Goal: Navigation & Orientation: Go to known website

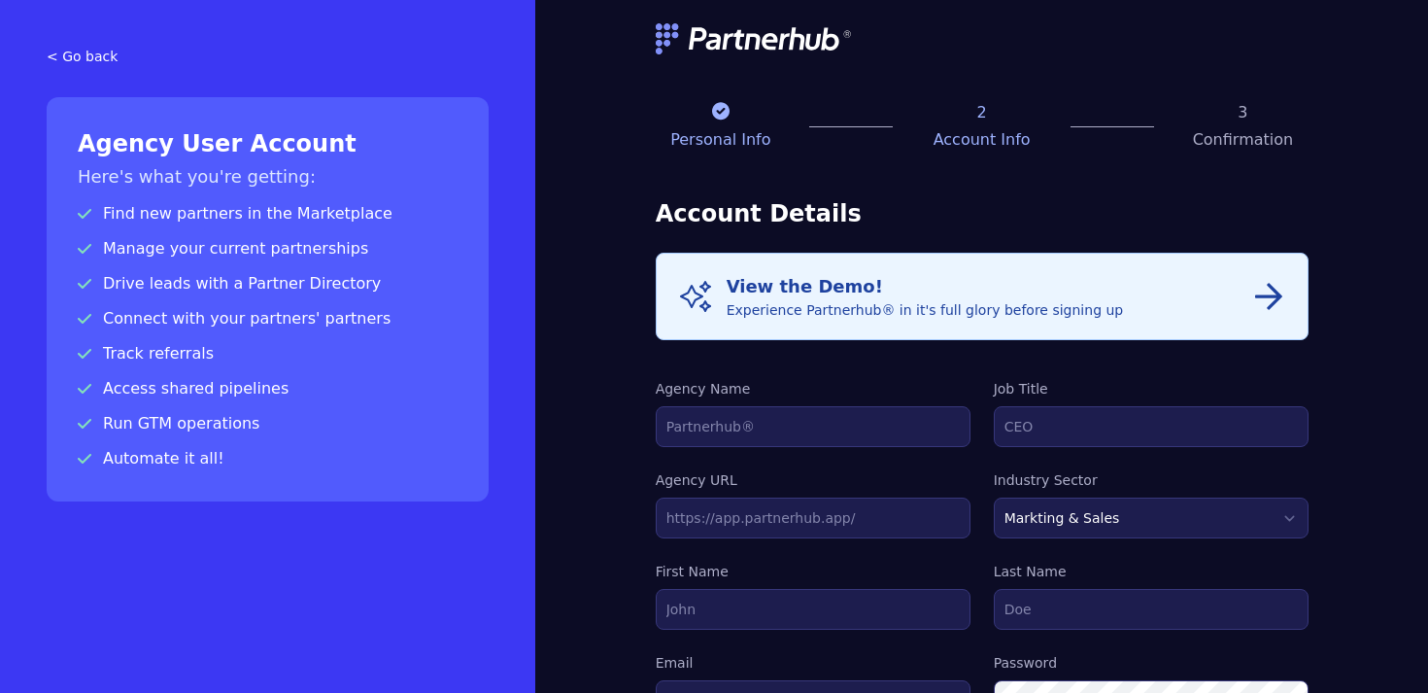
click at [62, 57] on link "< Go back" at bounding box center [268, 56] width 442 height 19
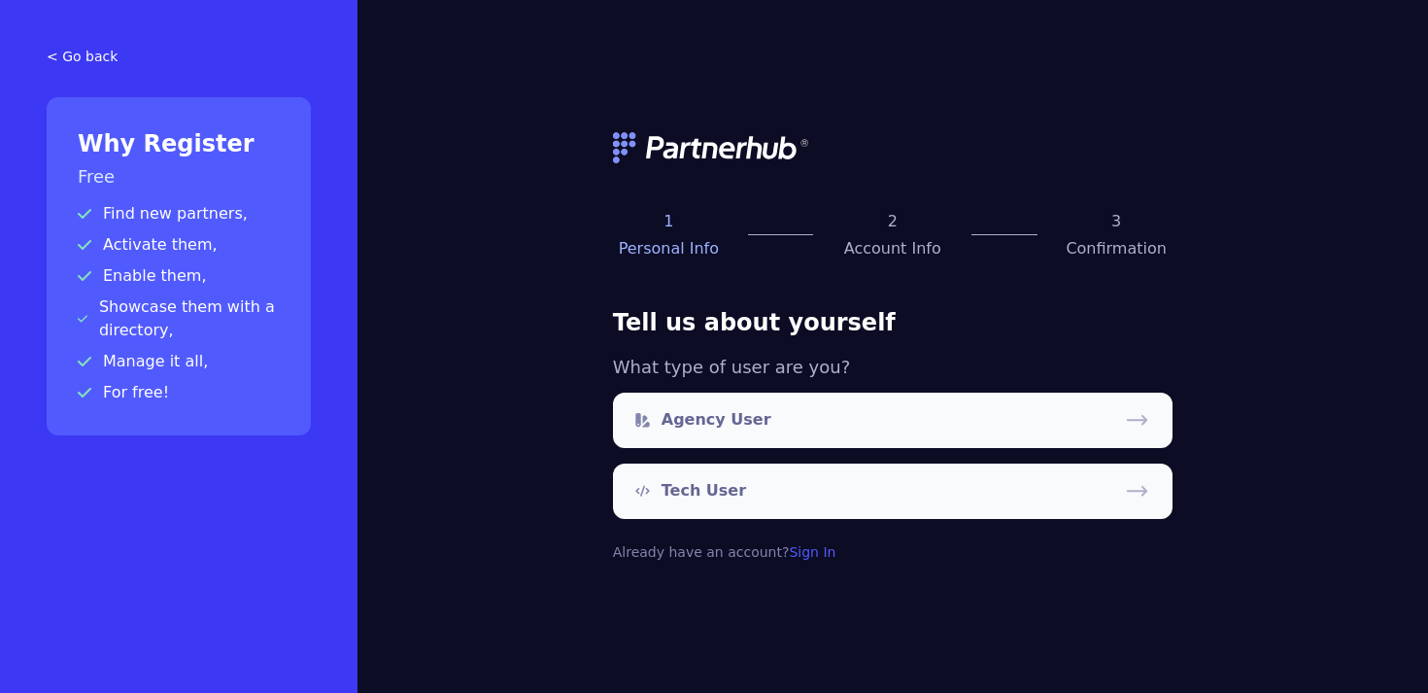
click at [657, 148] on img at bounding box center [712, 147] width 198 height 31
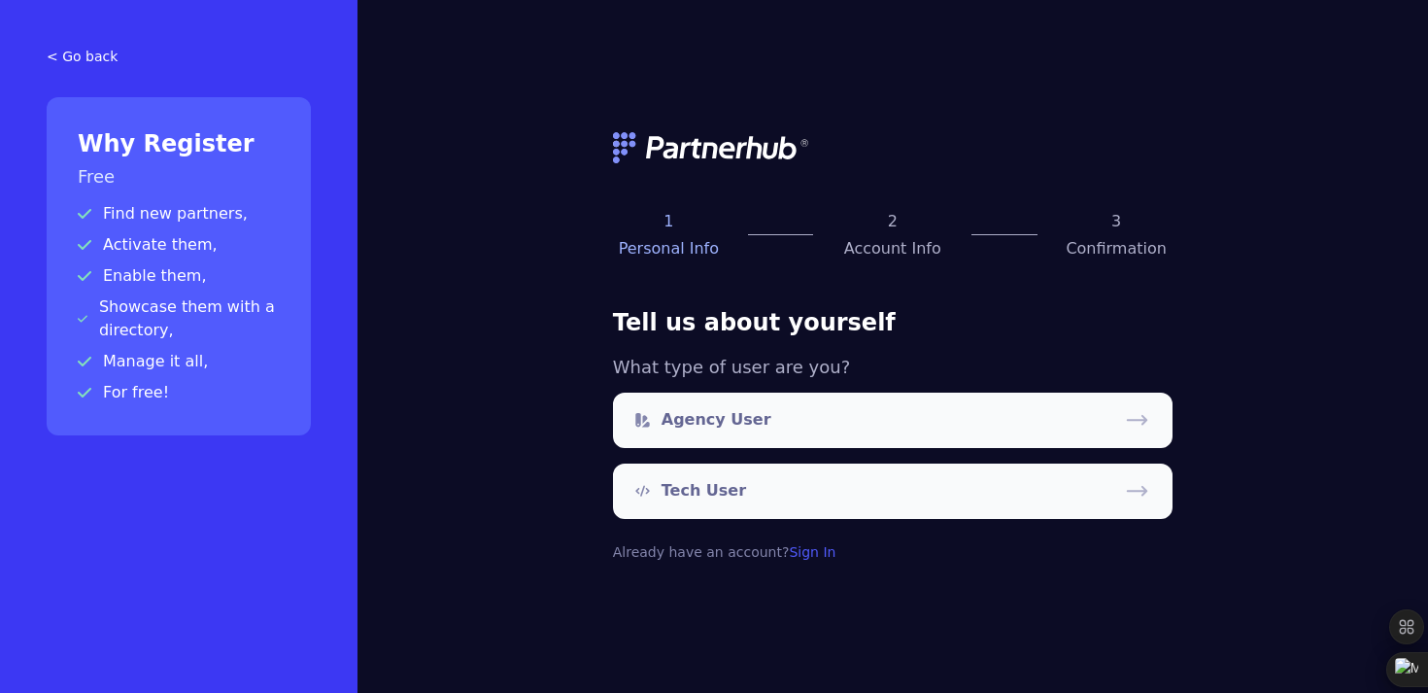
click at [657, 148] on img at bounding box center [712, 147] width 198 height 31
click at [637, 138] on img at bounding box center [712, 147] width 198 height 31
click at [619, 146] on img at bounding box center [712, 147] width 198 height 31
click at [728, 148] on img at bounding box center [712, 147] width 198 height 31
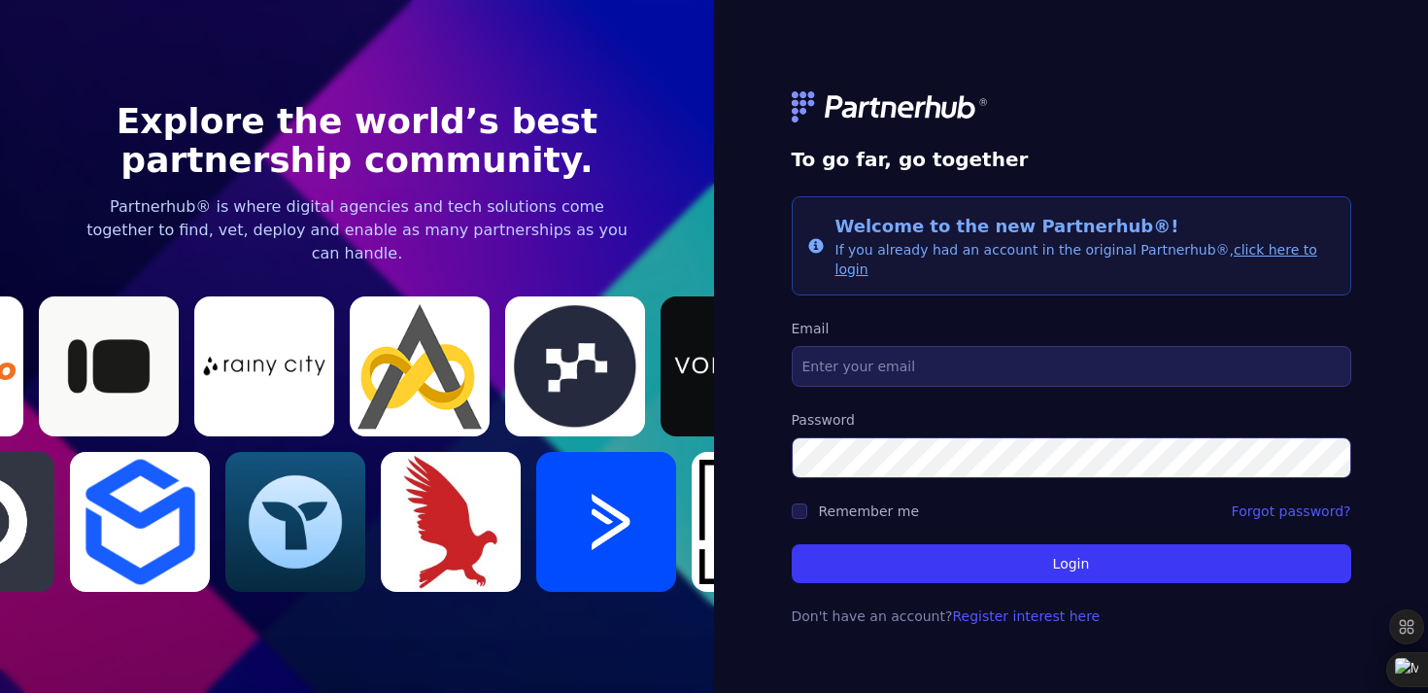
click at [432, 357] on img at bounding box center [420, 366] width 140 height 140
click at [878, 521] on form "To go far, go together Info Welcome to the new Partnerhub®! If you already had …" at bounding box center [1072, 347] width 560 height 604
click at [382, 135] on h1 "Explore the world’s best partnership community." at bounding box center [358, 141] width 560 height 78
